Goal: Task Accomplishment & Management: Use online tool/utility

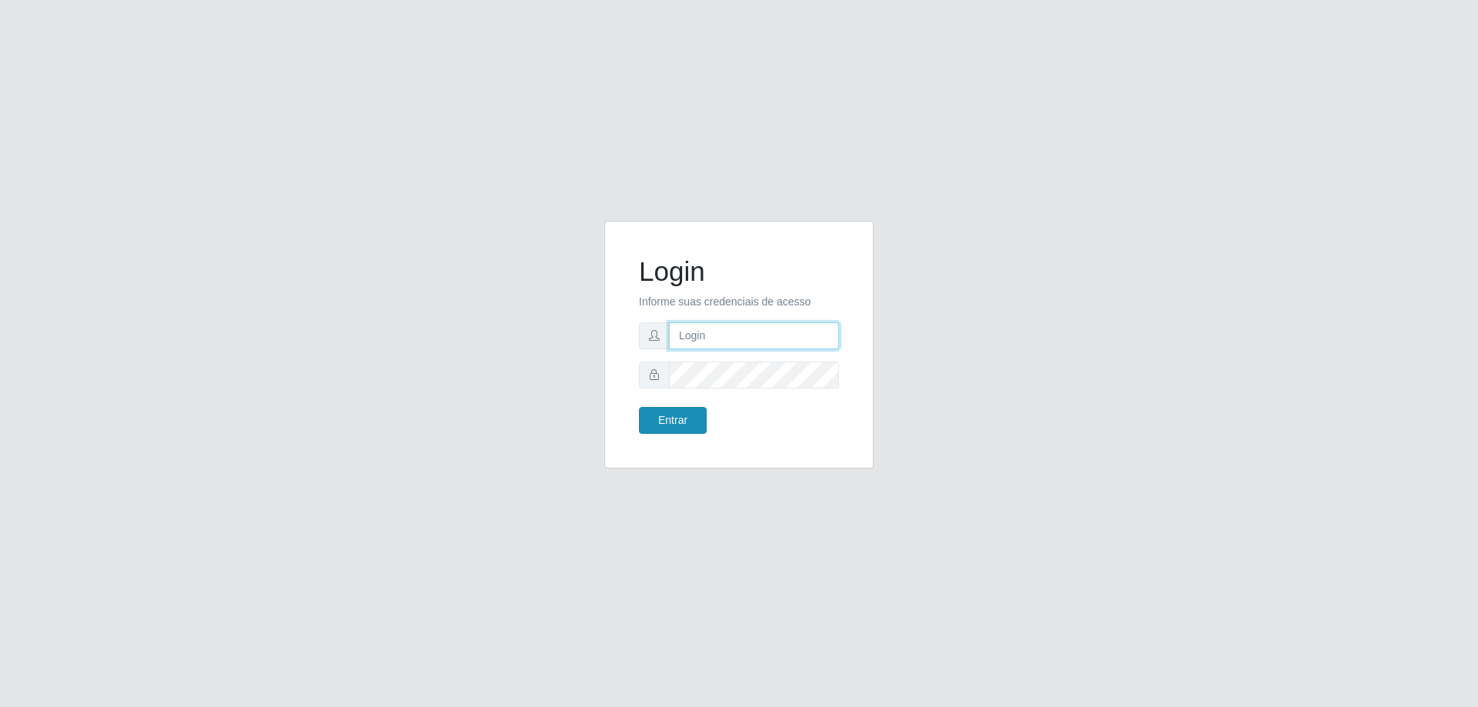
type input "[EMAIL_ADDRESS][DOMAIN_NAME]"
click at [670, 412] on button "Entrar" at bounding box center [673, 420] width 68 height 27
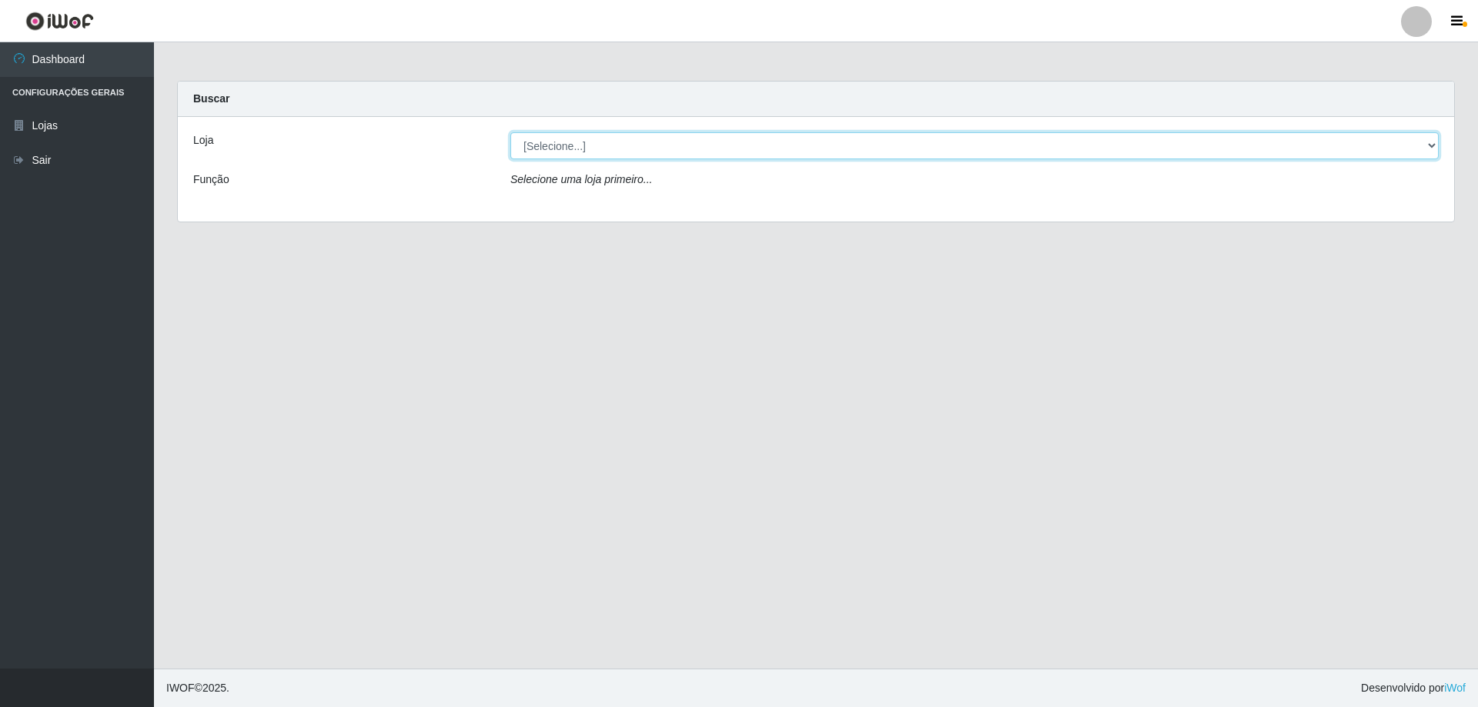
click at [571, 146] on select "[Selecione...] SuperShow Bis - [GEOGRAPHIC_DATA]" at bounding box center [974, 145] width 928 height 27
select select "59"
click at [510, 132] on select "[Selecione...] SuperShow Bis - [GEOGRAPHIC_DATA]" at bounding box center [974, 145] width 928 height 27
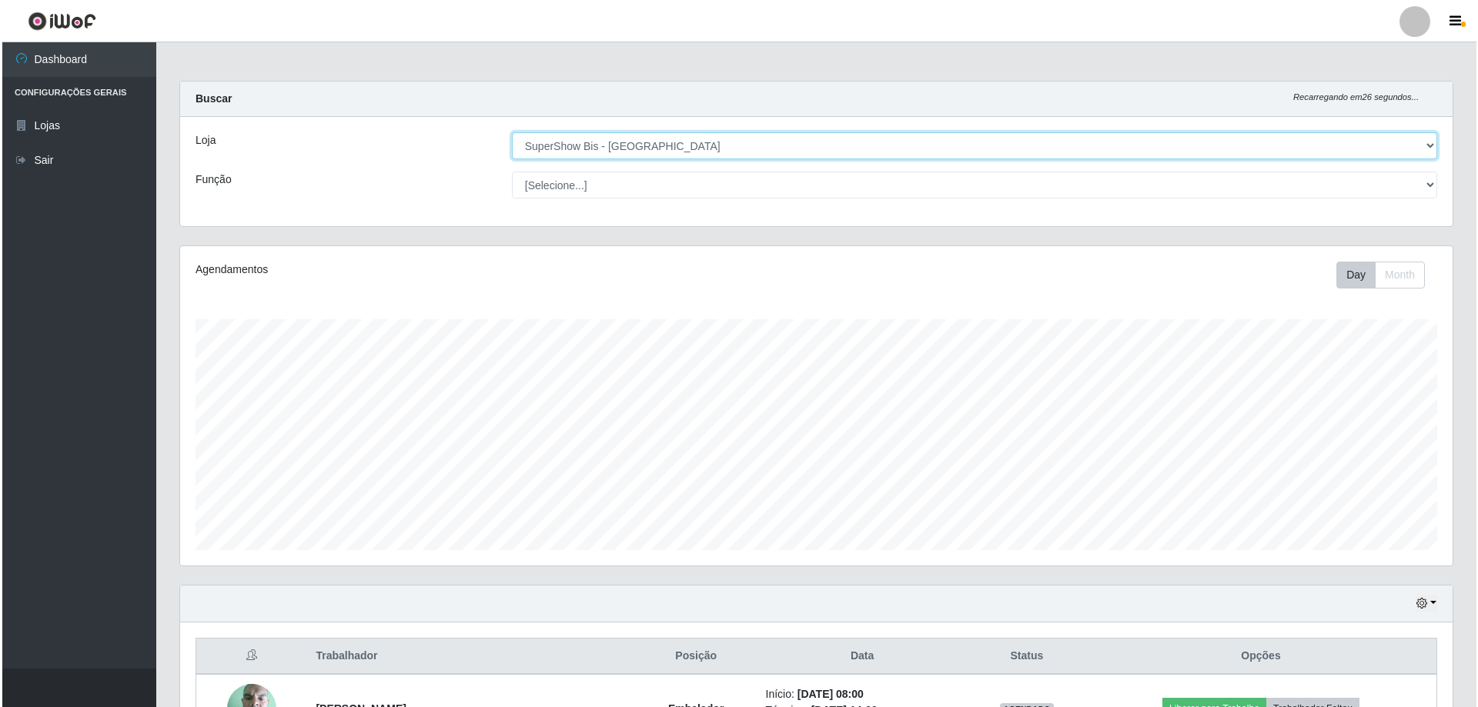
scroll to position [178, 0]
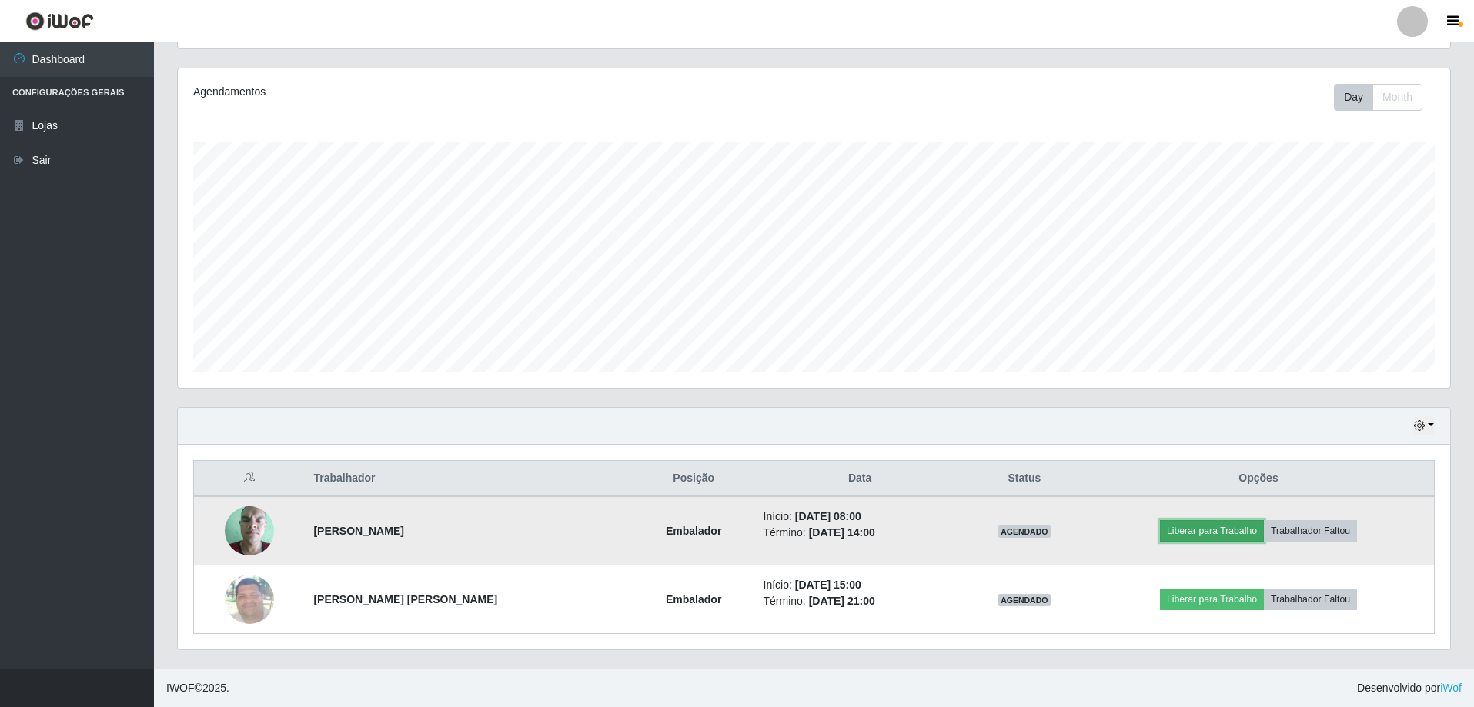
click at [1238, 535] on button "Liberar para Trabalho" at bounding box center [1212, 531] width 104 height 22
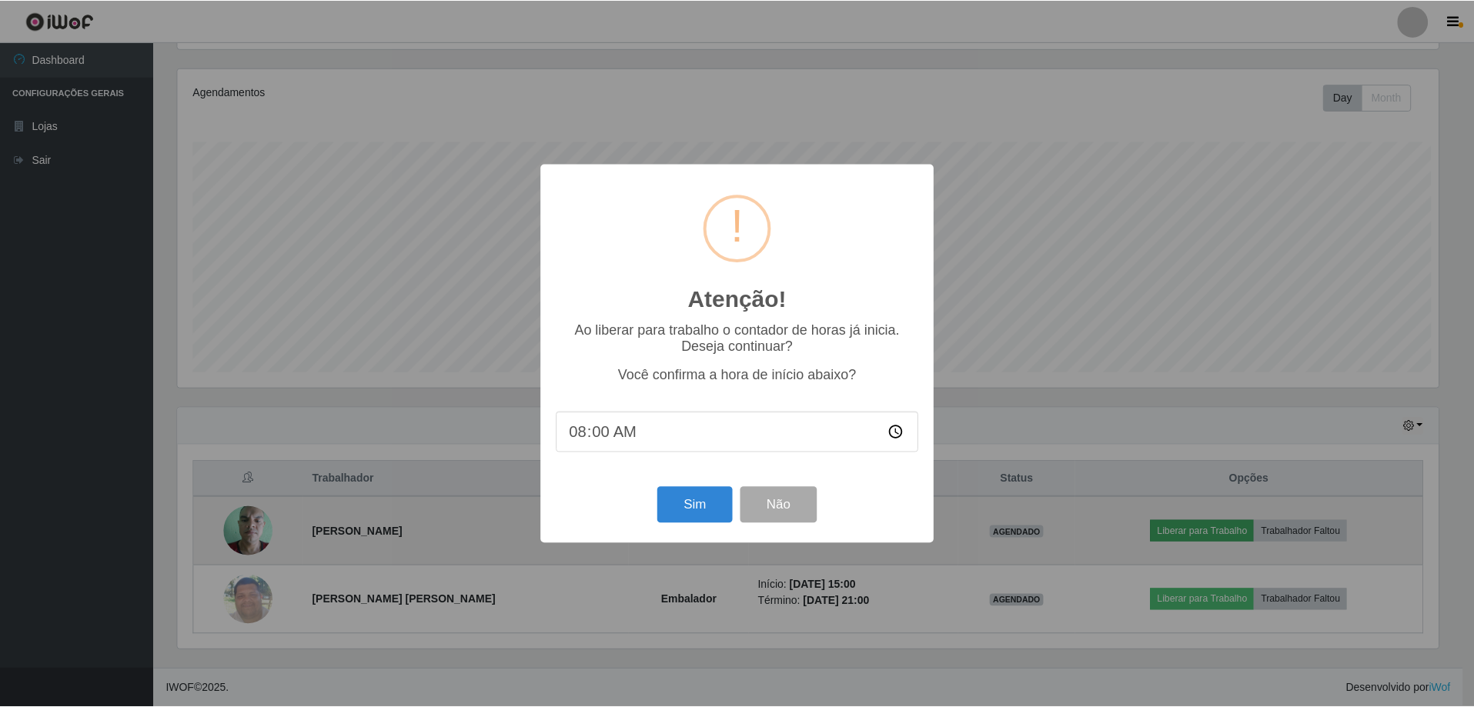
scroll to position [319, 1264]
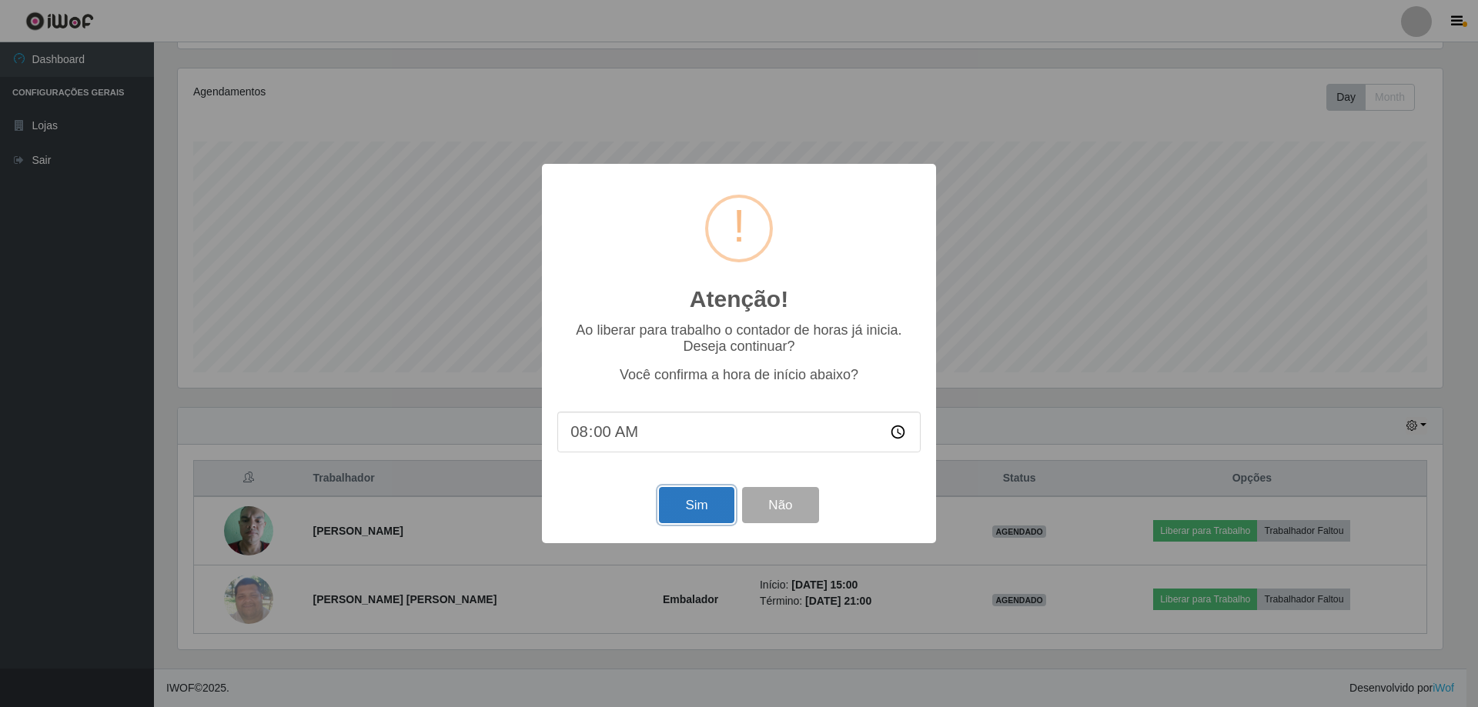
click at [678, 511] on button "Sim" at bounding box center [696, 505] width 75 height 36
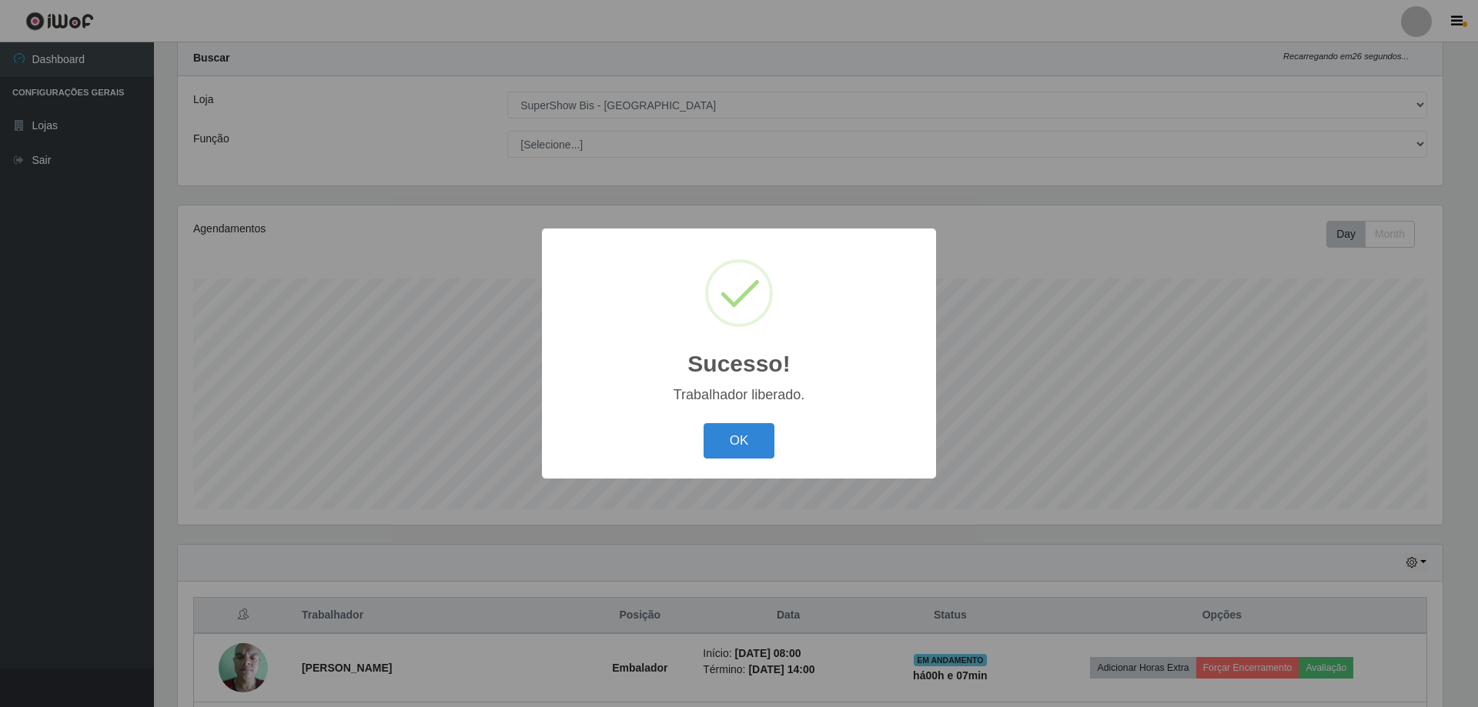
drag, startPoint x: 779, startPoint y: 417, endPoint x: 764, endPoint y: 422, distance: 15.3
click at [770, 419] on div "Sucesso! × Trabalhador liberado. OK Cancel" at bounding box center [739, 353] width 394 height 249
click at [745, 436] on button "OK" at bounding box center [739, 441] width 72 height 36
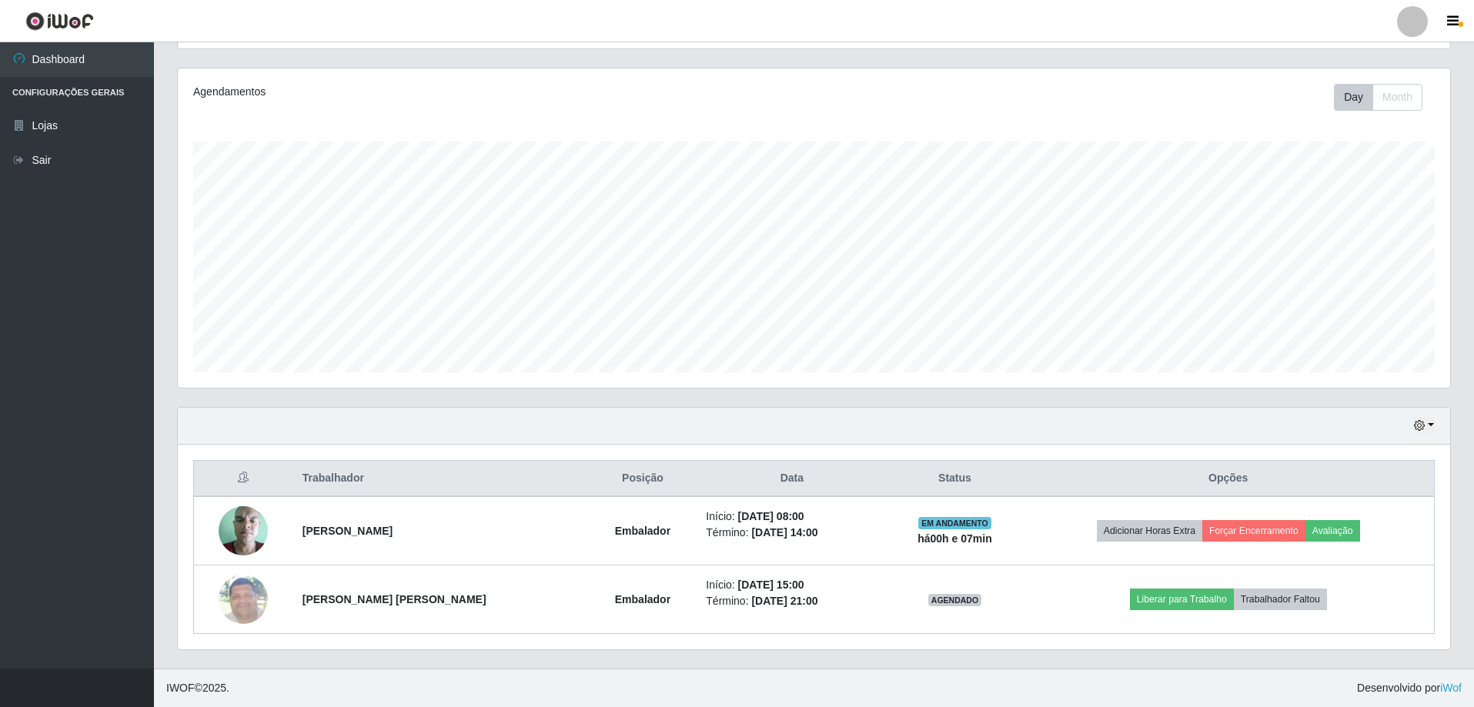
scroll to position [0, 0]
